Goal: Check status: Check status

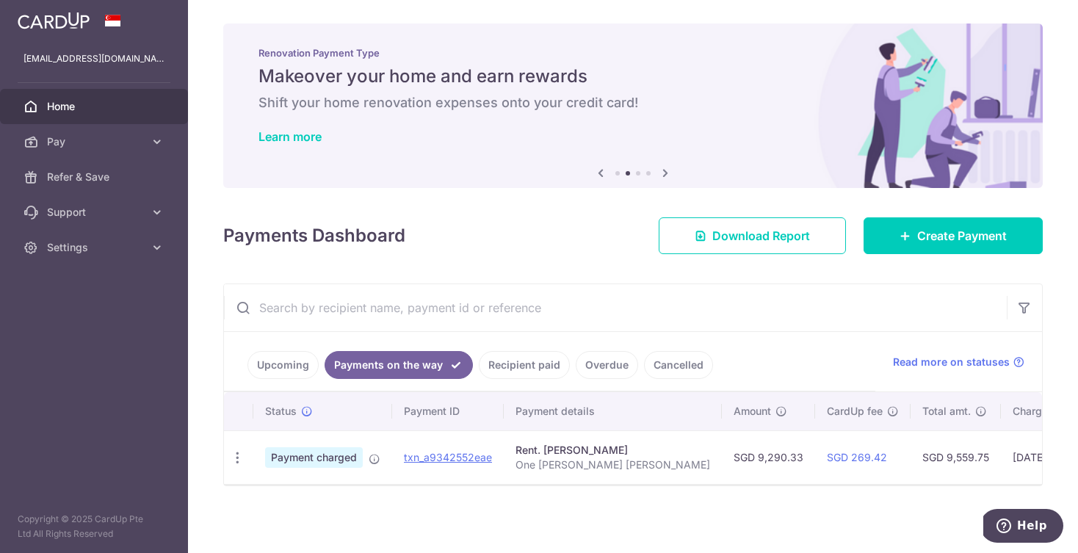
scroll to position [2, 0]
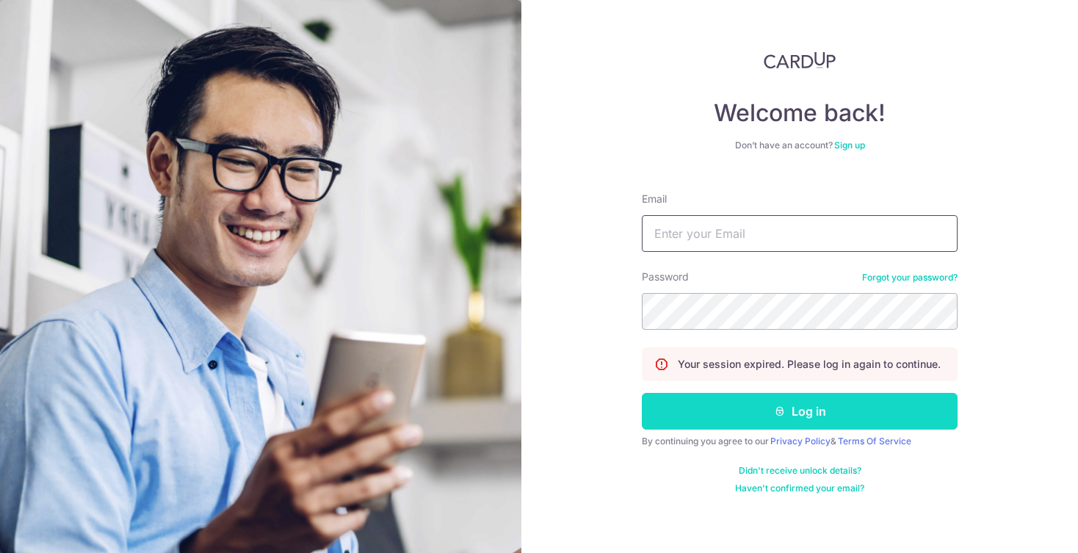
type input "[EMAIL_ADDRESS][DOMAIN_NAME]"
click at [711, 420] on button "Log in" at bounding box center [800, 411] width 316 height 37
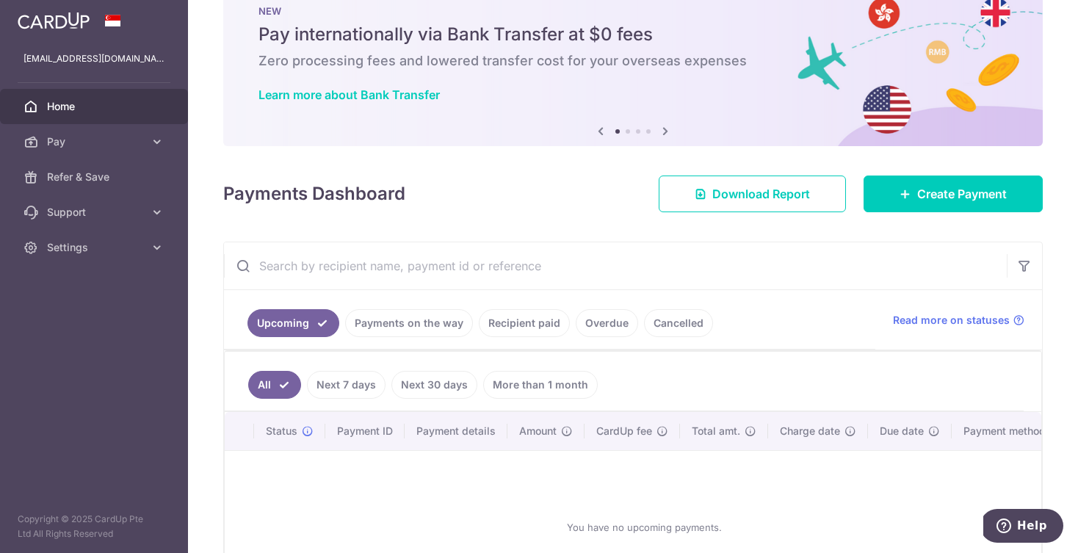
click at [429, 324] on link "Payments on the way" at bounding box center [409, 323] width 128 height 28
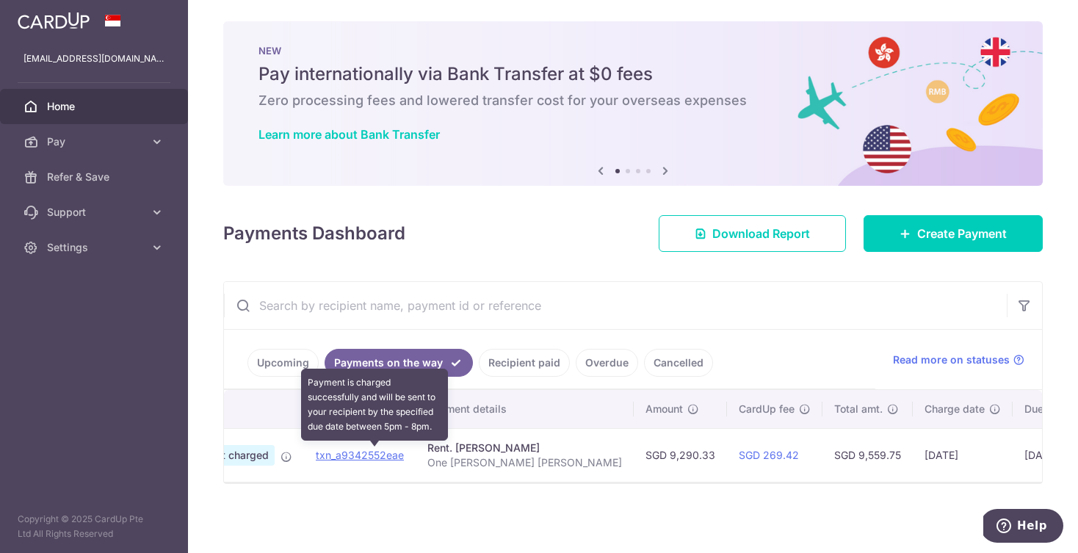
scroll to position [0, 165]
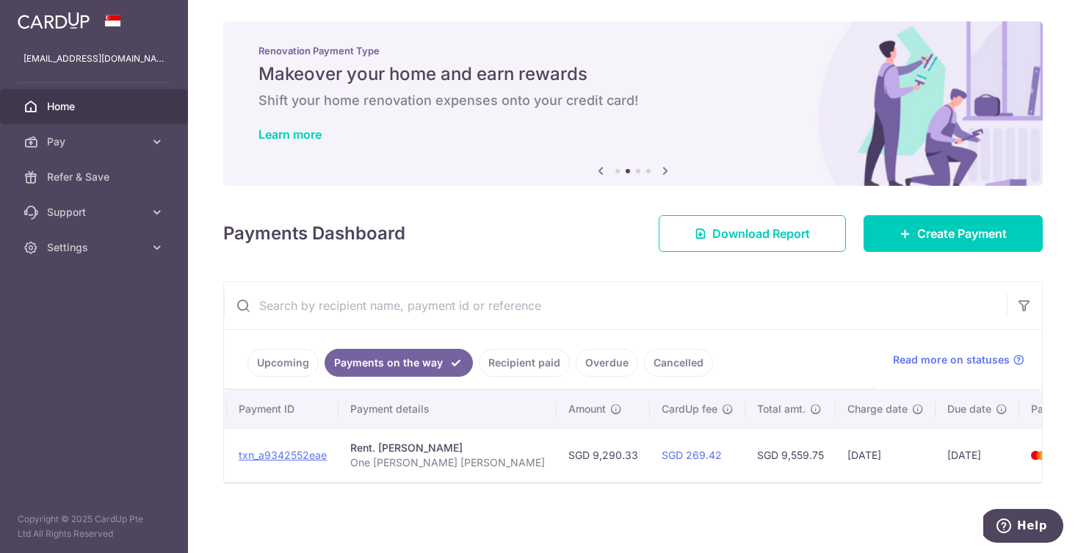
click at [516, 360] on link "Recipient paid" at bounding box center [524, 363] width 91 height 28
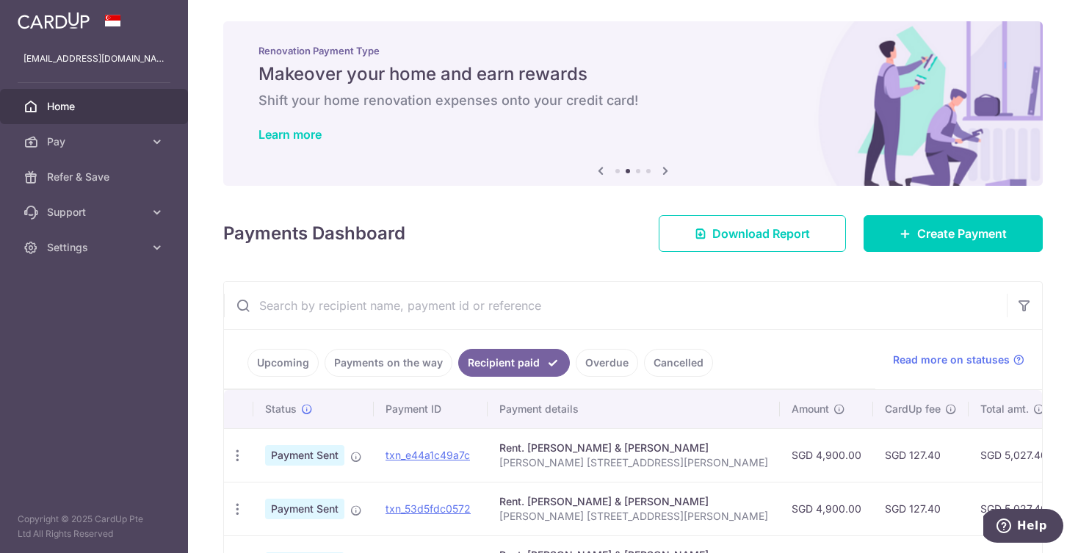
click at [421, 366] on link "Payments on the way" at bounding box center [388, 363] width 128 height 28
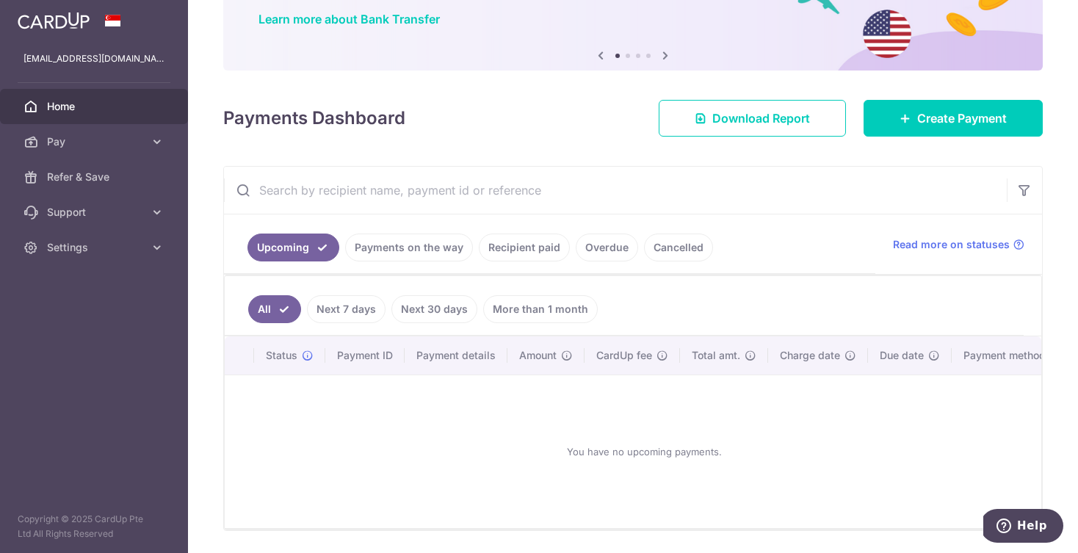
click at [395, 247] on link "Payments on the way" at bounding box center [409, 247] width 128 height 28
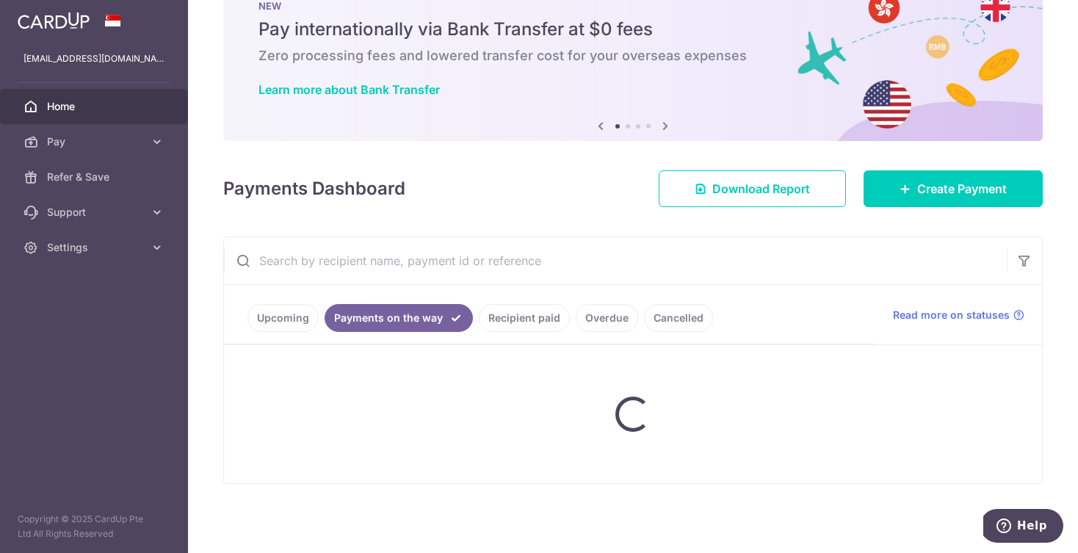
scroll to position [2, 0]
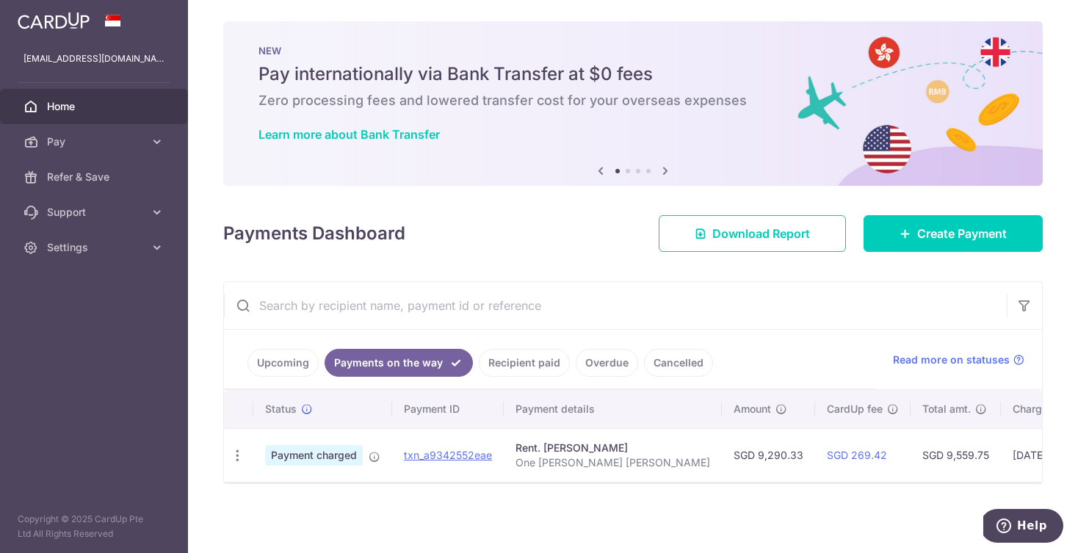
click at [523, 357] on link "Recipient paid" at bounding box center [524, 363] width 91 height 28
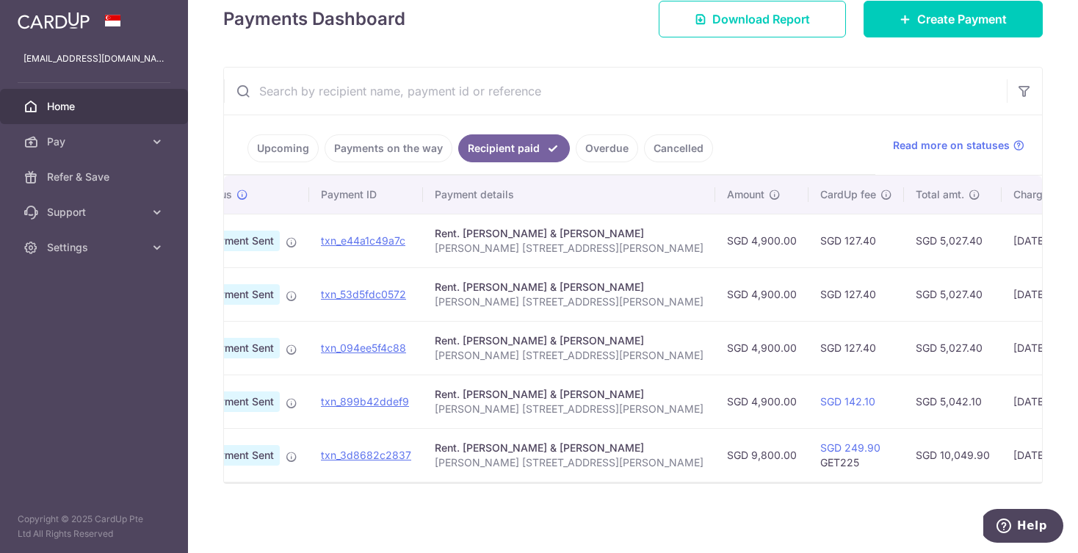
scroll to position [0, 66]
click at [385, 146] on link "Payments on the way" at bounding box center [388, 148] width 128 height 28
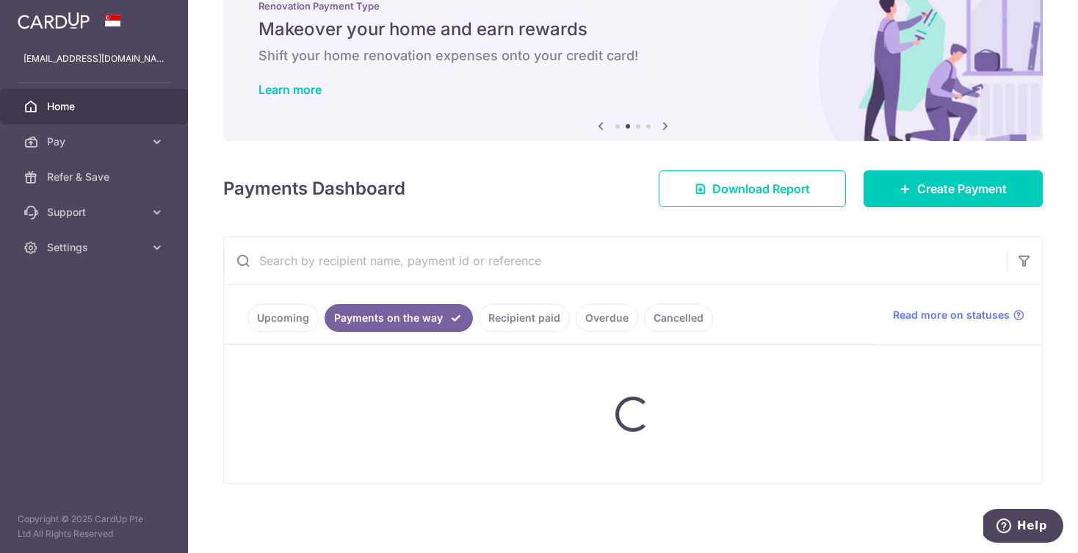
scroll to position [2, 0]
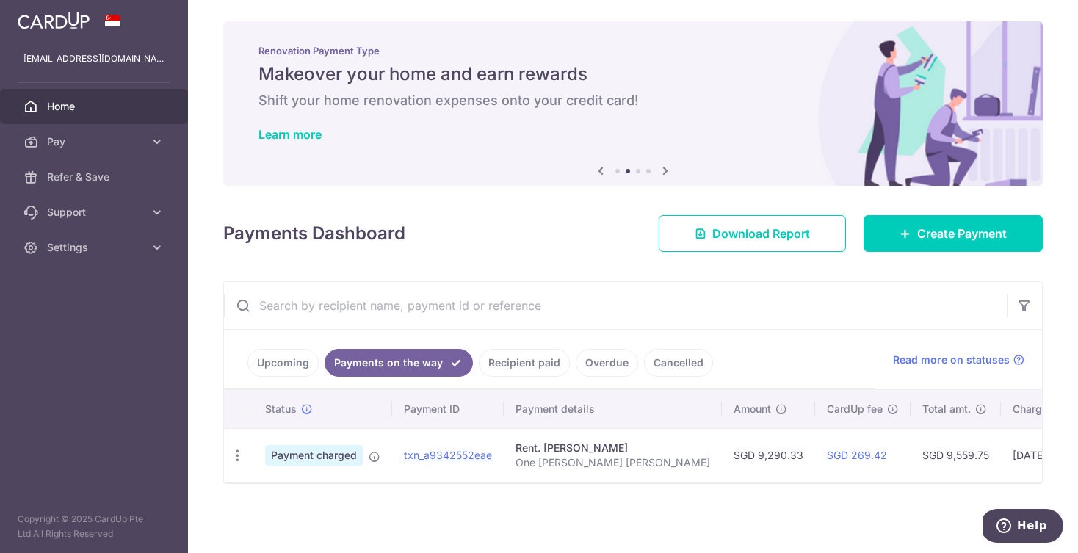
click at [514, 361] on link "Recipient paid" at bounding box center [524, 363] width 91 height 28
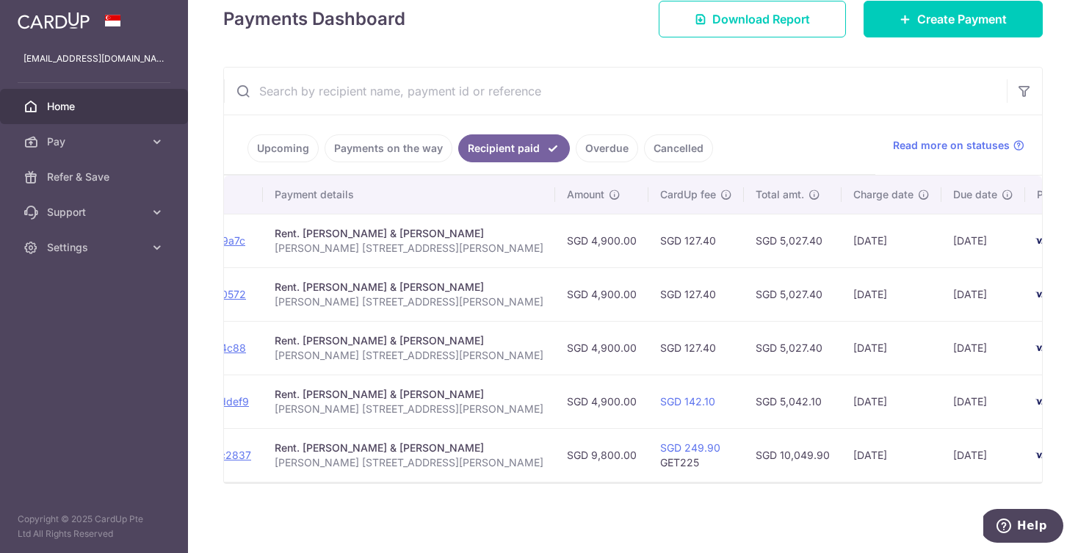
scroll to position [0, 245]
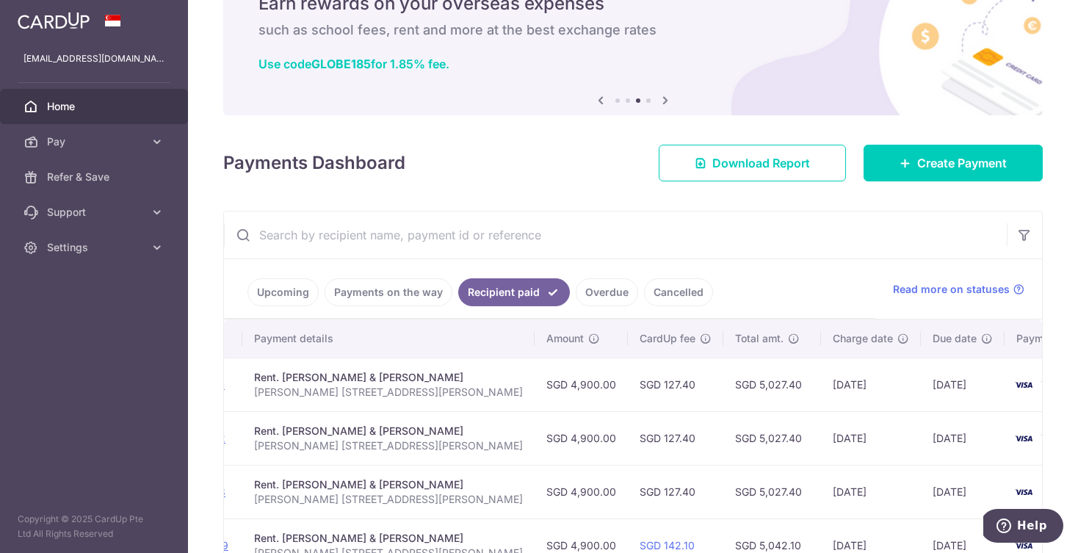
click at [603, 313] on ul "Upcoming Payments on the way Recipient paid Overdue Cancelled" at bounding box center [549, 288] width 651 height 59
click at [603, 299] on link "Overdue" at bounding box center [606, 292] width 62 height 28
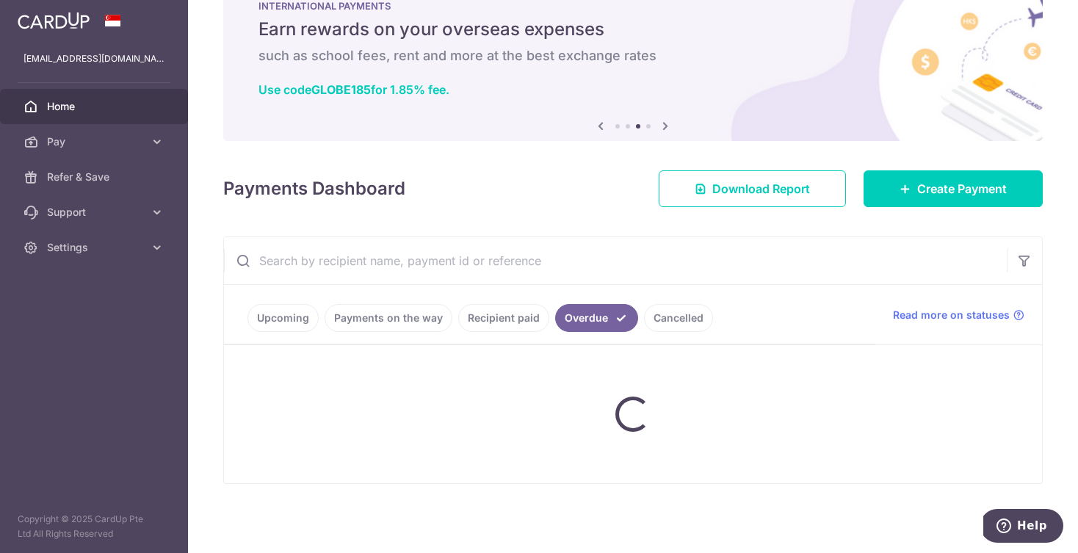
scroll to position [73, 0]
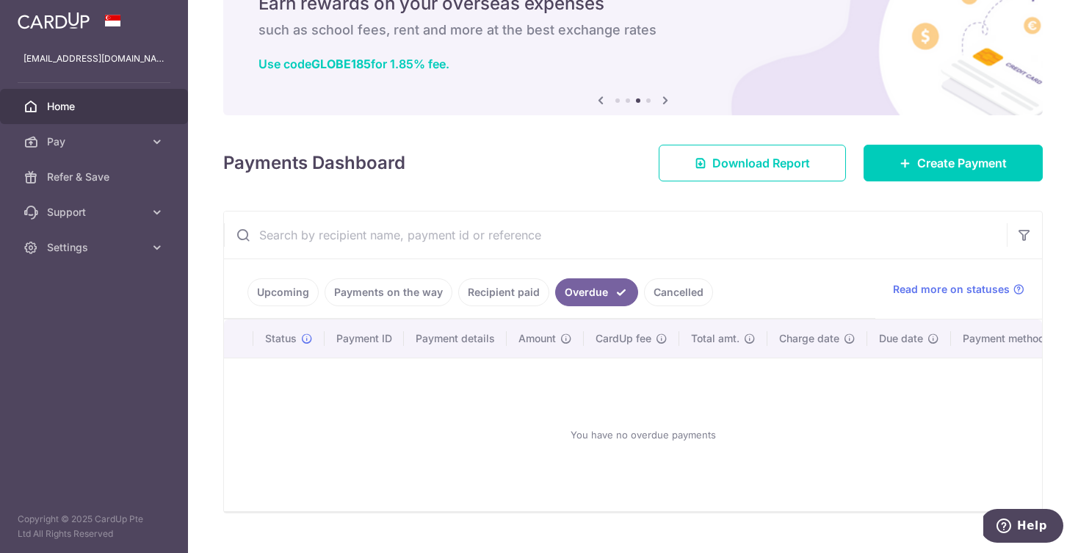
click at [671, 297] on link "Cancelled" at bounding box center [678, 292] width 69 height 28
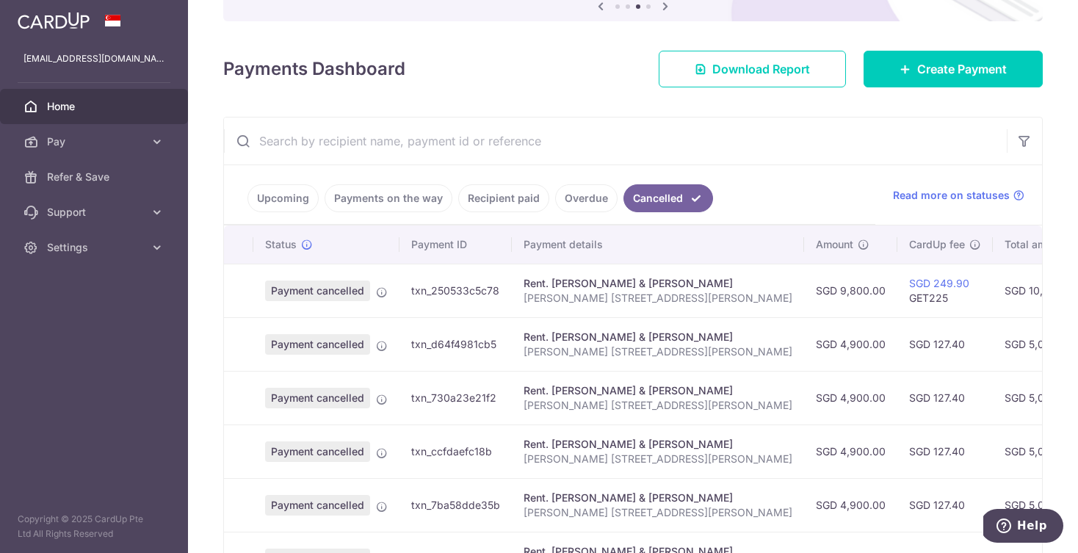
scroll to position [185, 0]
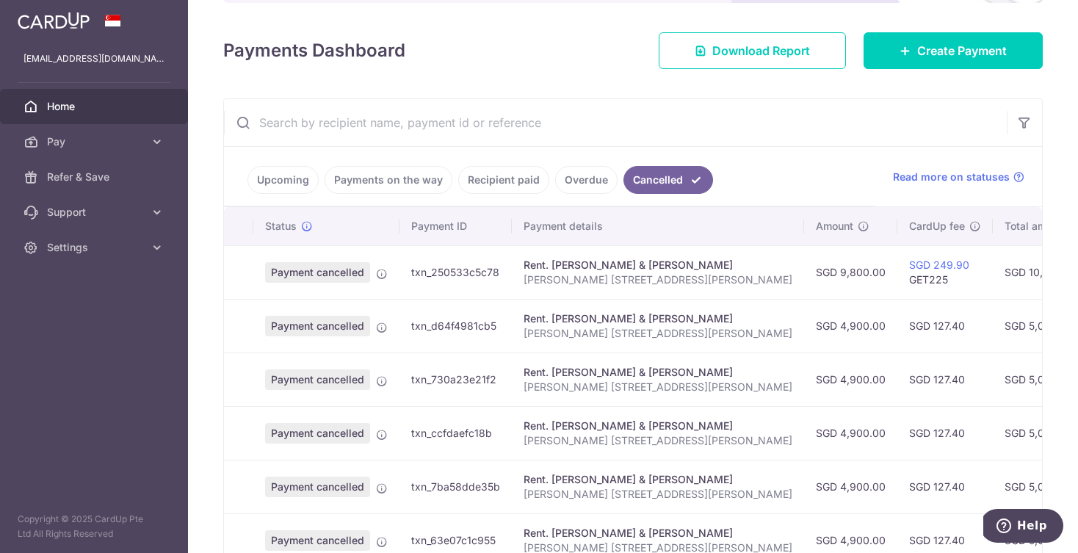
click at [405, 167] on link "Payments on the way" at bounding box center [388, 180] width 128 height 28
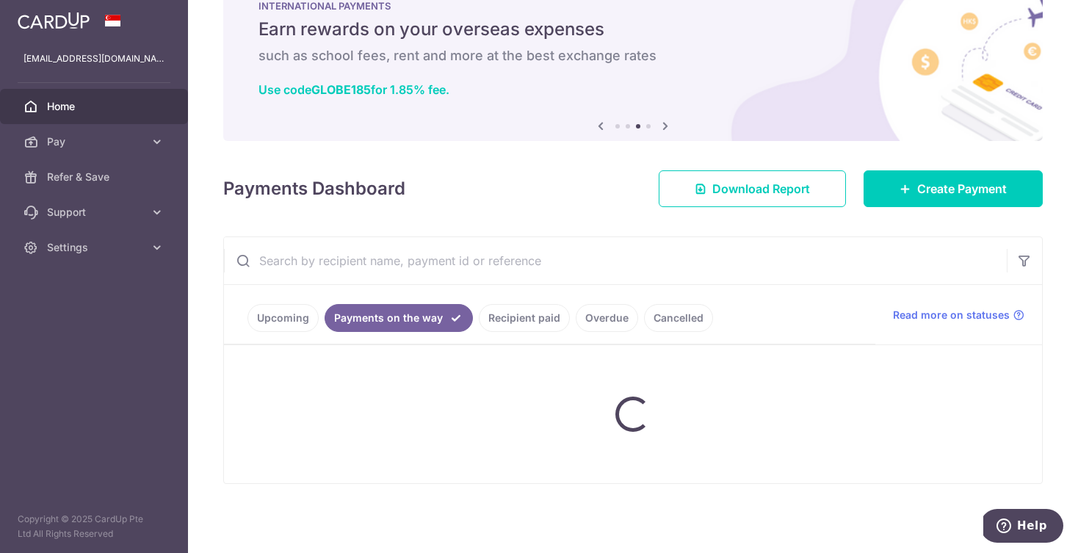
scroll to position [2, 0]
